Goal: Task Accomplishment & Management: Manage account settings

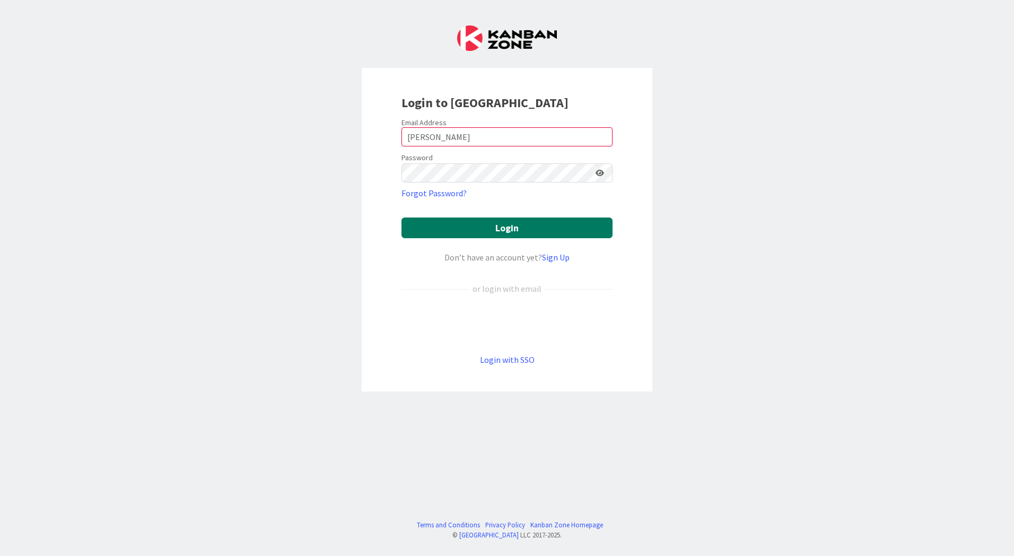
click at [467, 231] on button "Login" at bounding box center [506, 227] width 211 height 21
drag, startPoint x: 458, startPoint y: 137, endPoint x: 329, endPoint y: 128, distance: 129.6
click at [329, 128] on div "Login to [GEOGRAPHIC_DATA] Email Address [PERSON_NAME] Password Forgot Password…" at bounding box center [507, 278] width 1014 height 556
click at [432, 138] on input "k.w." at bounding box center [506, 136] width 211 height 19
click at [328, 192] on div "Login to [GEOGRAPHIC_DATA] Email Address k.w. Password Forgot Password? Login D…" at bounding box center [507, 278] width 1014 height 556
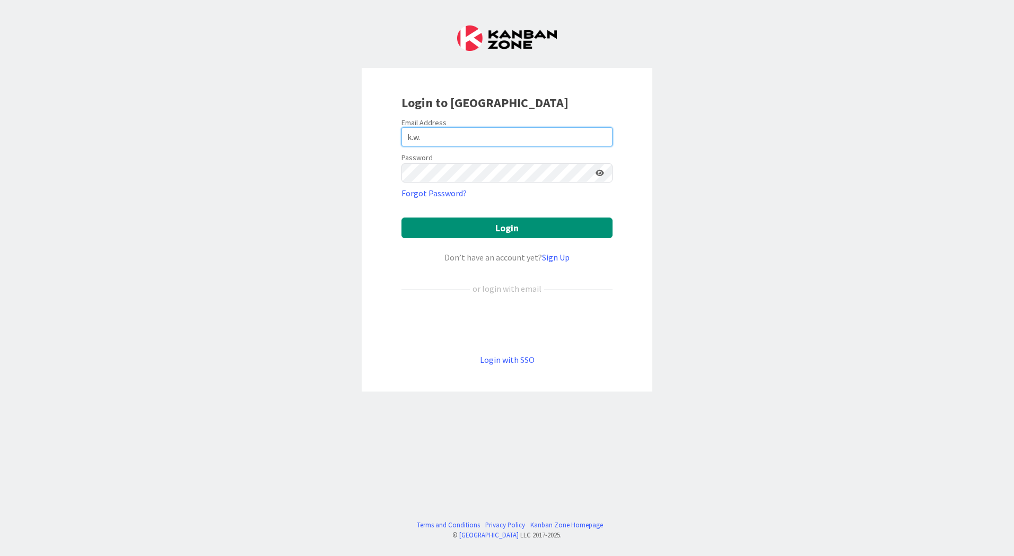
click at [464, 139] on input "k.w." at bounding box center [506, 136] width 211 height 19
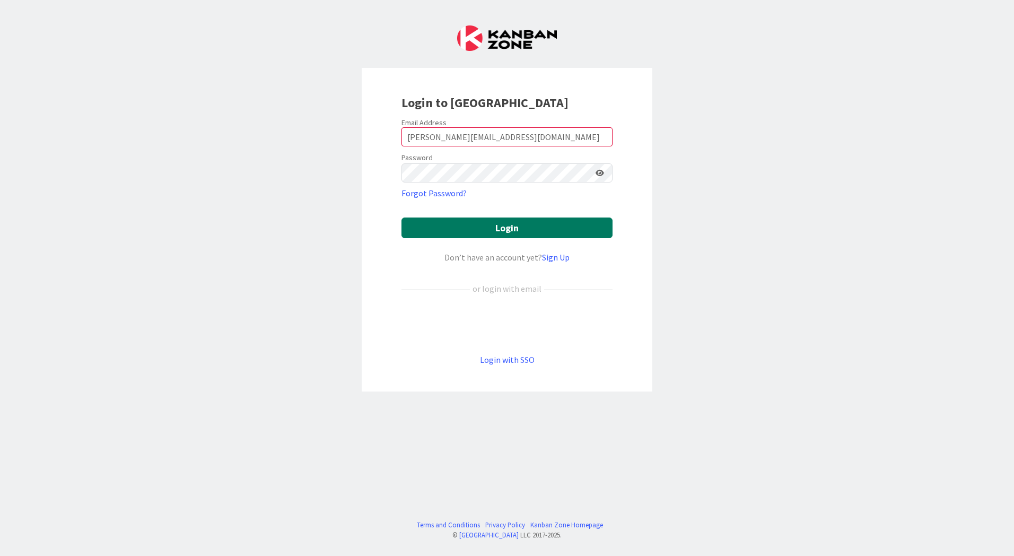
click at [469, 224] on button "Login" at bounding box center [506, 227] width 211 height 21
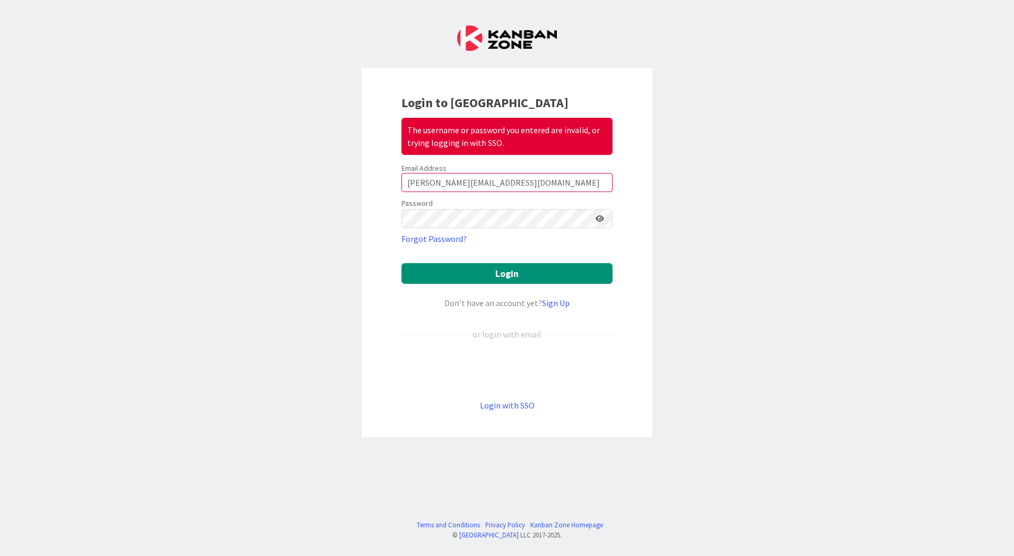
click at [689, 211] on div "Login to Kanban Zone The username or password you entered are invalid, or tryin…" at bounding box center [507, 278] width 1014 height 556
click at [494, 186] on input "[PERSON_NAME][EMAIL_ADDRESS][DOMAIN_NAME]" at bounding box center [506, 182] width 211 height 19
drag, startPoint x: 507, startPoint y: 181, endPoint x: 139, endPoint y: 187, distance: 368.5
click at [139, 187] on div "Login to Kanban Zone The username or password you entered are invalid, or tryin…" at bounding box center [507, 278] width 1014 height 556
type input "[EMAIL_ADDRESS][PERSON_NAME][DOMAIN_NAME]"
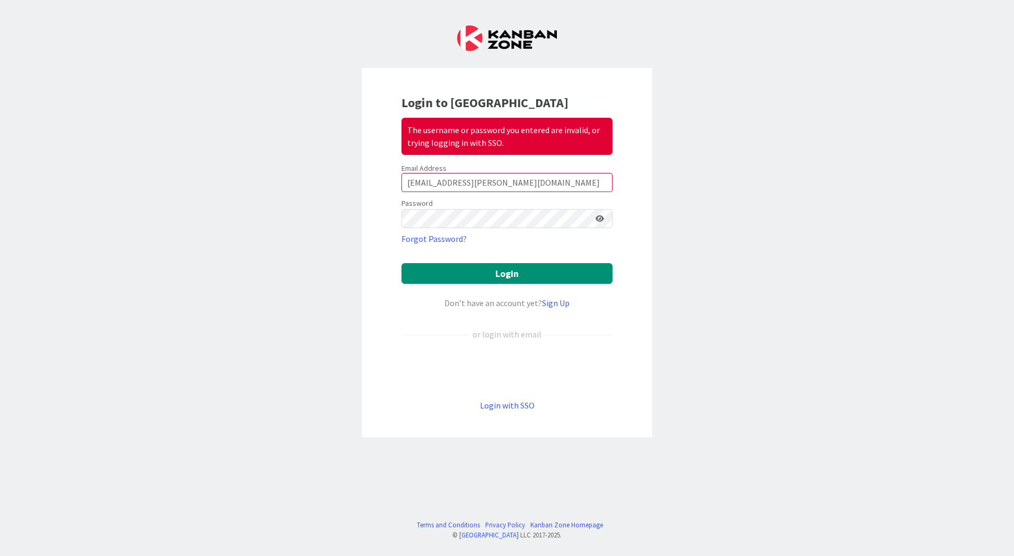
click at [355, 280] on div "Login to Kanban Zone The username or password you entered are invalid, or tryin…" at bounding box center [507, 278] width 1014 height 556
click at [452, 276] on button "Login" at bounding box center [506, 273] width 211 height 21
